Goal: Task Accomplishment & Management: Manage account settings

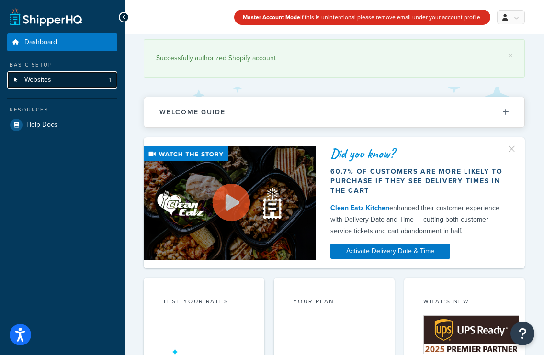
click at [52, 76] on link "Websites 1" at bounding box center [62, 80] width 110 height 18
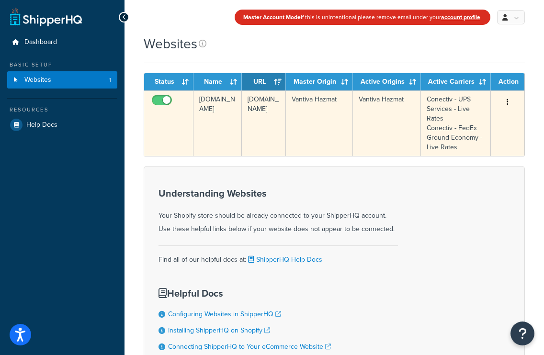
click at [508, 100] on button "button" at bounding box center [507, 102] width 13 height 15
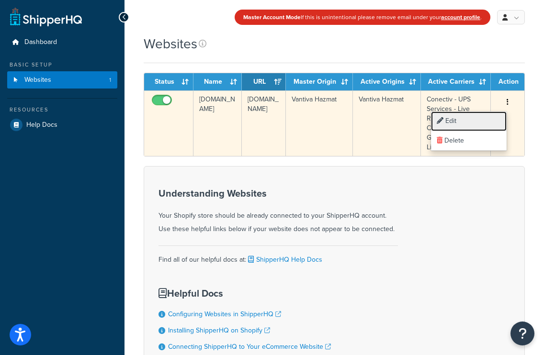
click at [471, 118] on link "Edit" at bounding box center [469, 122] width 76 height 20
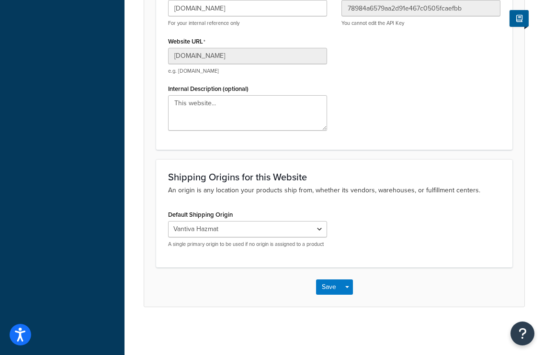
scroll to position [193, 0]
click at [238, 221] on select "El Famoso Artist Endeavor (OG) Graphik Dimensions Artivise Printful Caroline Wh…" at bounding box center [247, 229] width 159 height 16
select select "68760"
click at [168, 221] on select "El Famoso Artist Endeavor (OG) Graphik Dimensions Artivise Printful Caroline Wh…" at bounding box center [247, 229] width 159 height 16
click at [326, 286] on button "Save" at bounding box center [329, 287] width 26 height 15
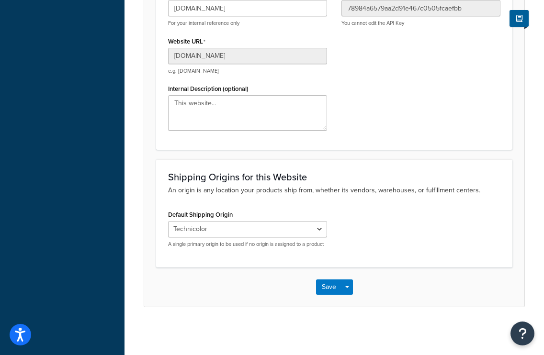
scroll to position [0, 0]
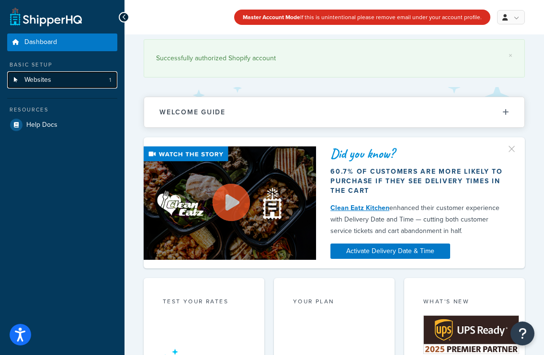
click at [44, 79] on span "Websites" at bounding box center [37, 80] width 27 height 8
